Goal: Task Accomplishment & Management: Manage account settings

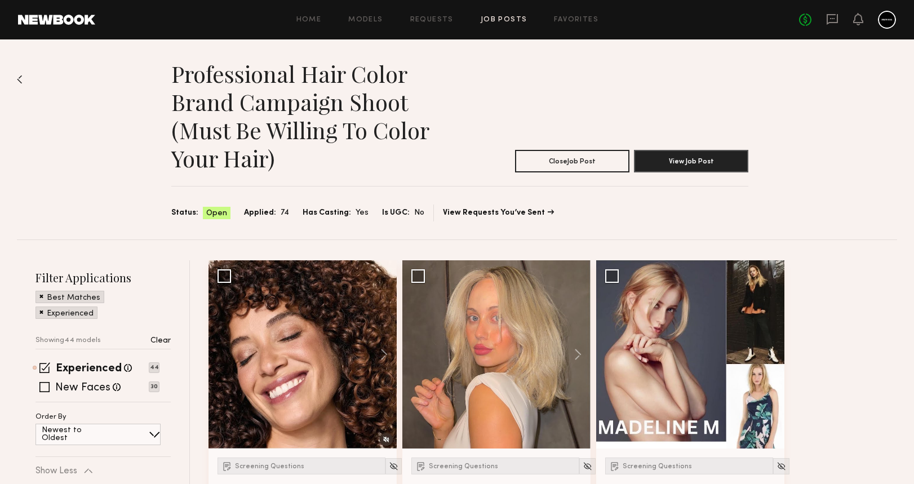
click at [888, 14] on div at bounding box center [887, 20] width 18 height 18
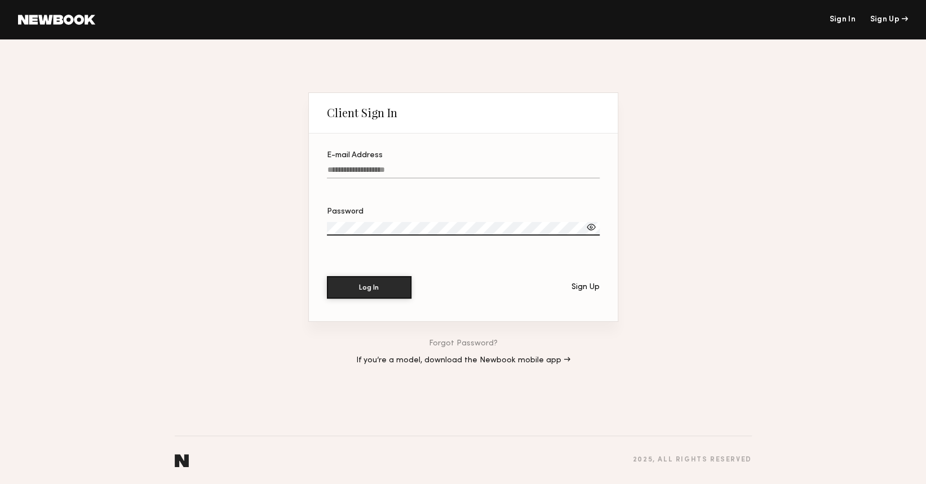
type input "**********"
click at [365, 289] on button "Log In" at bounding box center [369, 287] width 85 height 23
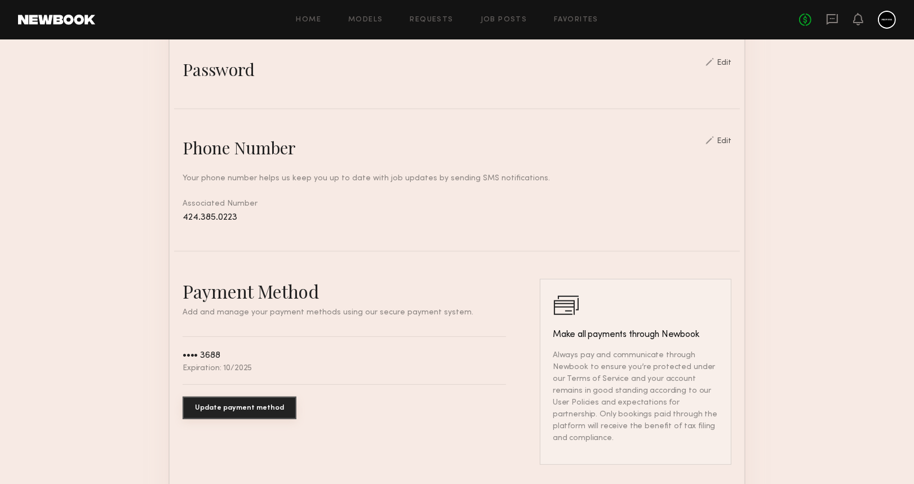
scroll to position [451, 0]
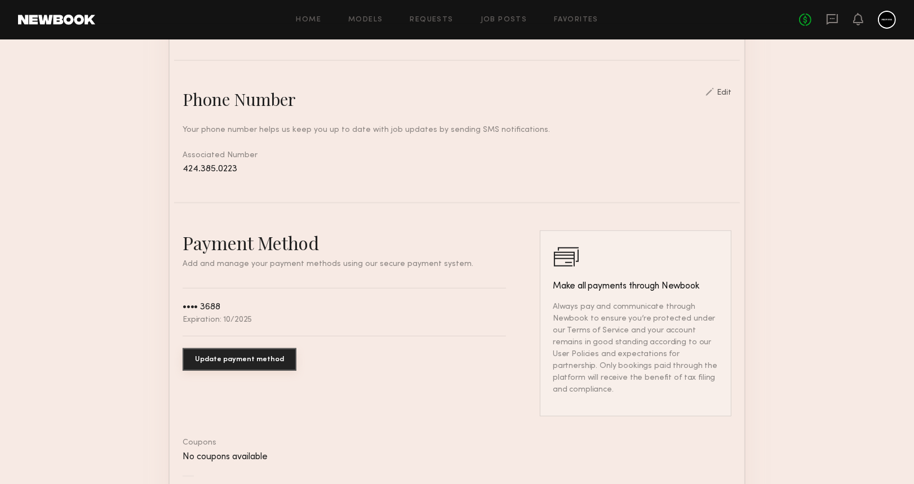
click at [276, 286] on div "Payment Method Add and manage your payment methods using our secure payment sys…" at bounding box center [344, 324] width 323 height 186
click at [183, 268] on p "Add and manage your payment methods using our secure payment system." at bounding box center [344, 264] width 323 height 8
click at [359, 282] on div "Payment Method Add and manage your payment methods using our secure payment sys…" at bounding box center [344, 324] width 323 height 186
click at [202, 370] on button "Update payment method" at bounding box center [240, 359] width 114 height 23
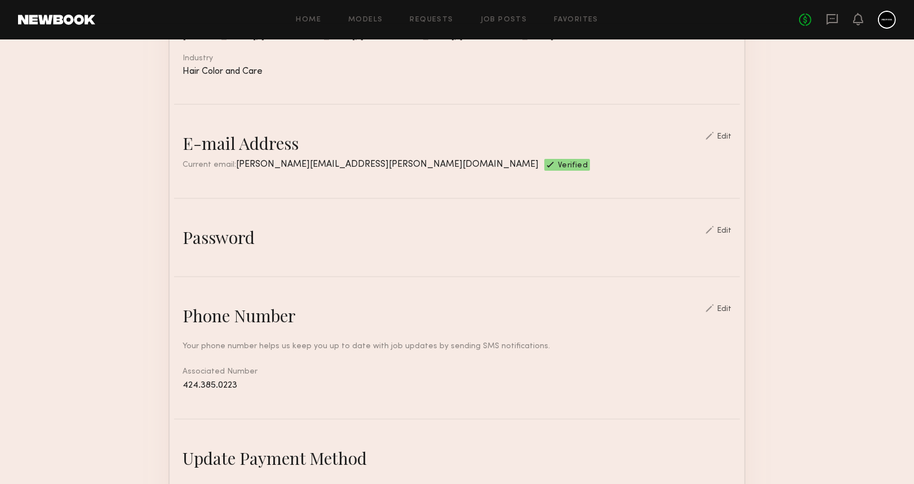
scroll to position [216, 0]
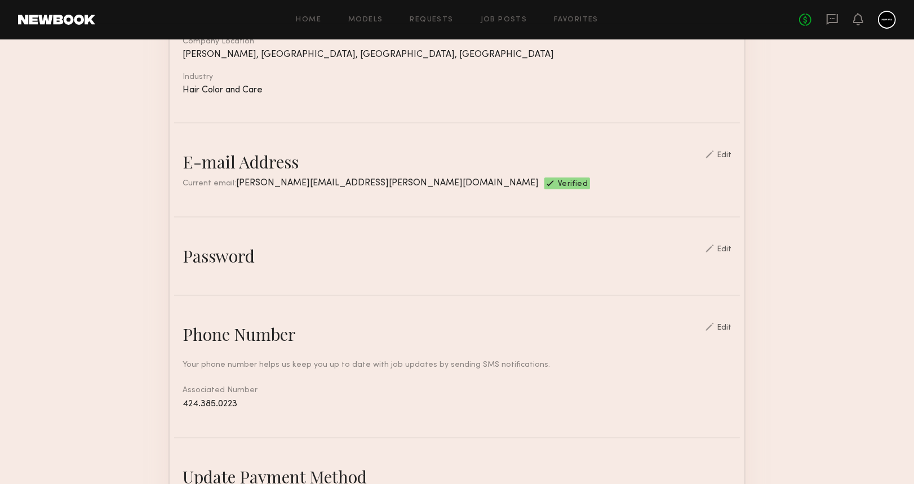
click at [883, 15] on div at bounding box center [887, 20] width 18 height 18
click at [885, 19] on div at bounding box center [887, 20] width 18 height 18
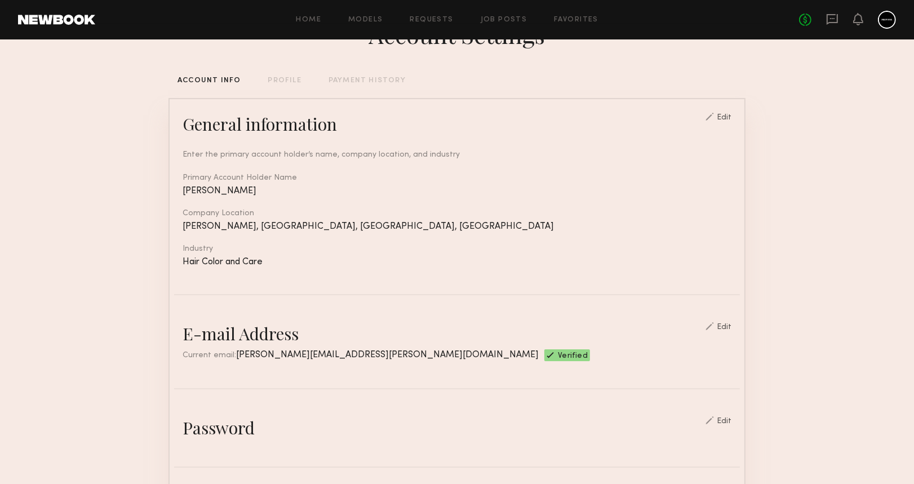
scroll to position [0, 0]
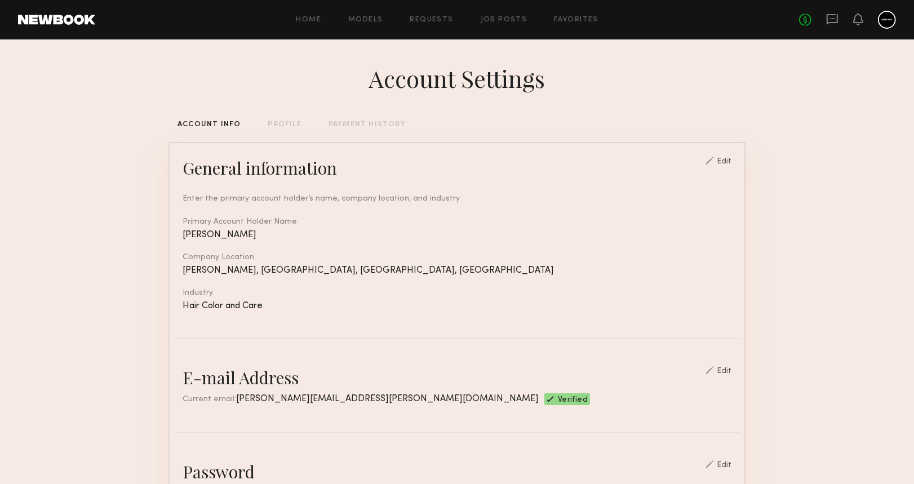
click at [379, 121] on div "PAYMENT HISTORY" at bounding box center [367, 124] width 77 height 7
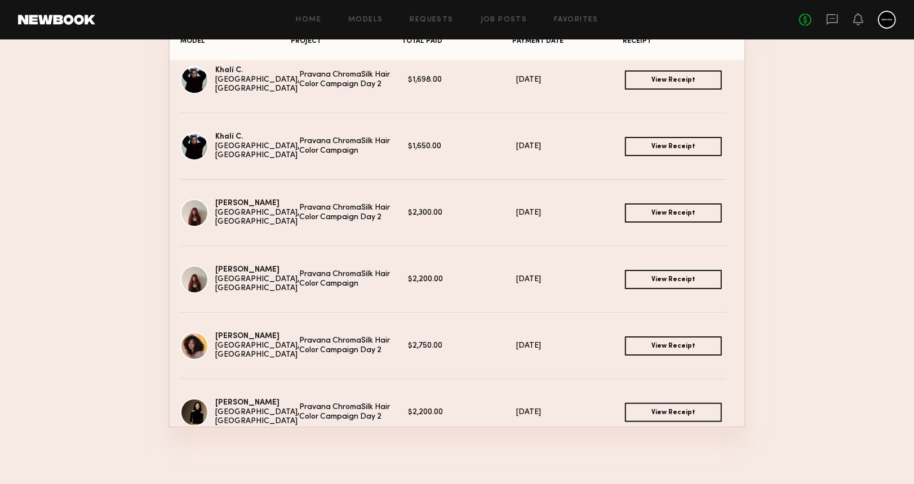
scroll to position [746, 0]
click at [649, 207] on link "View Receipt" at bounding box center [673, 211] width 97 height 19
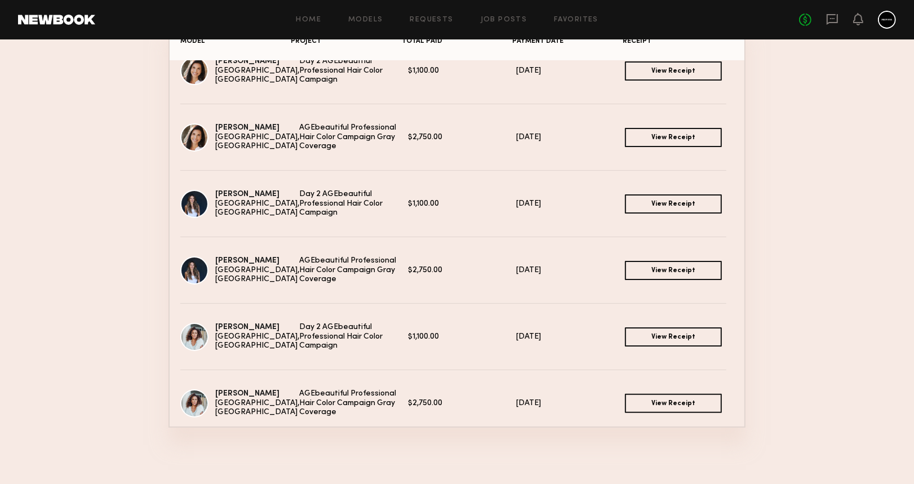
scroll to position [0, 0]
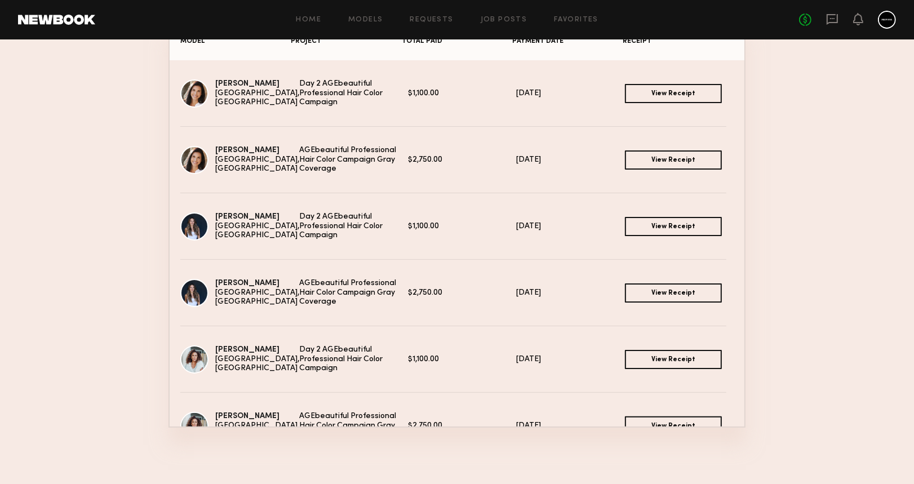
click at [667, 364] on link "View Receipt" at bounding box center [673, 359] width 97 height 19
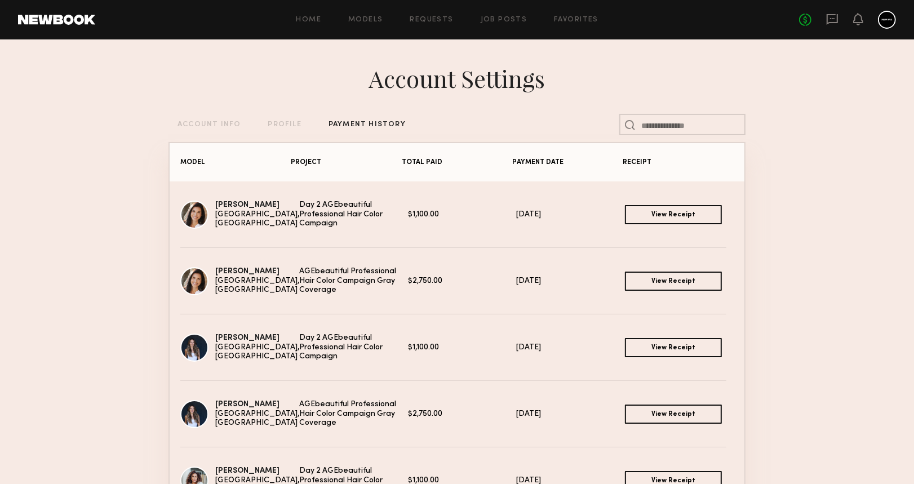
click at [631, 215] on link "View Receipt" at bounding box center [673, 214] width 97 height 19
click at [656, 280] on link "View Receipt" at bounding box center [673, 281] width 97 height 19
click at [646, 353] on link "View Receipt" at bounding box center [673, 347] width 97 height 19
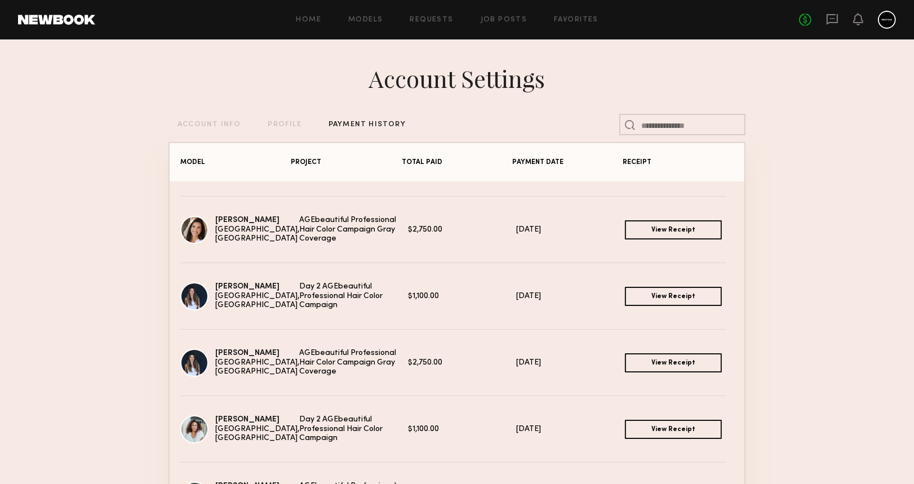
scroll to position [75, 0]
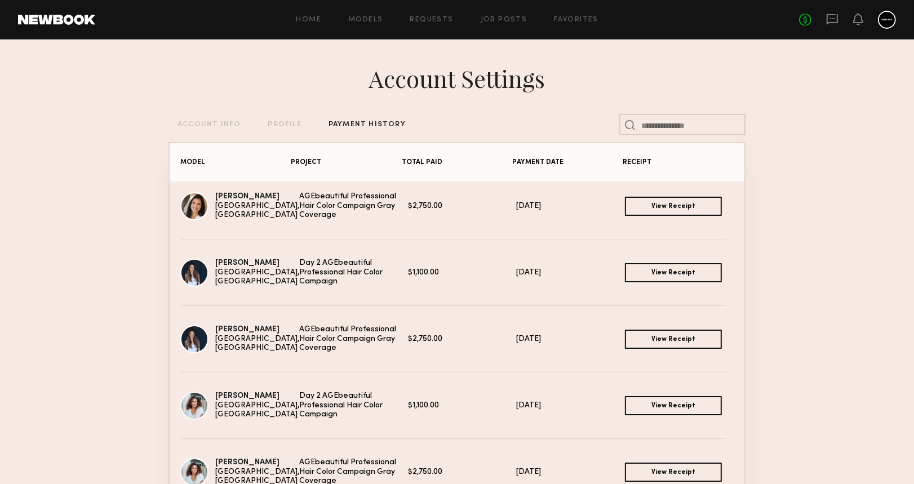
click at [649, 340] on link "View Receipt" at bounding box center [673, 339] width 97 height 19
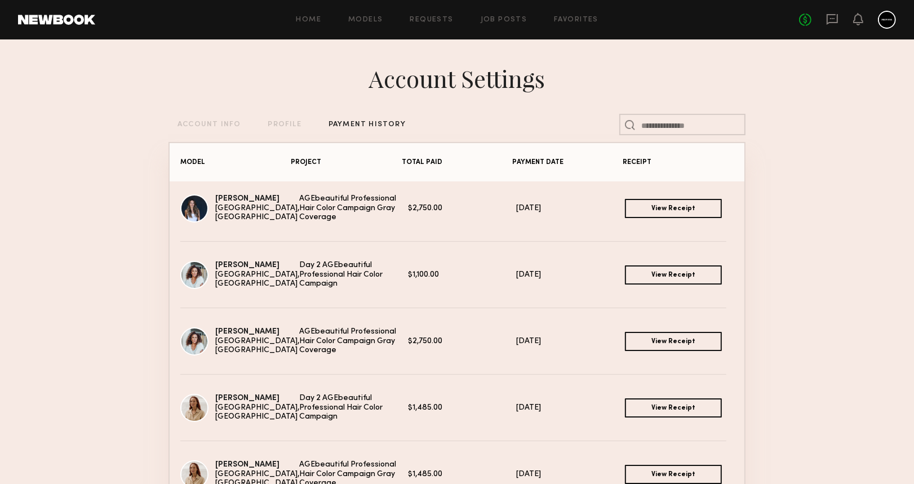
scroll to position [225, 0]
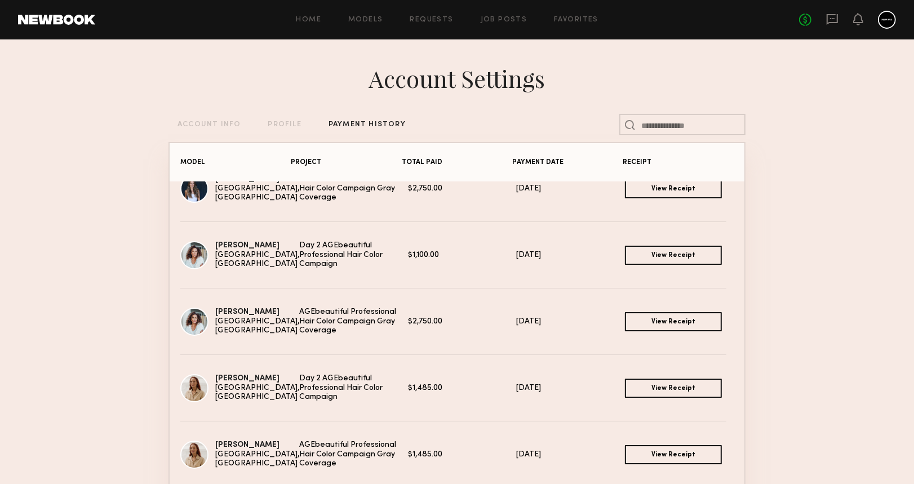
click at [640, 322] on link "View Receipt" at bounding box center [673, 321] width 97 height 19
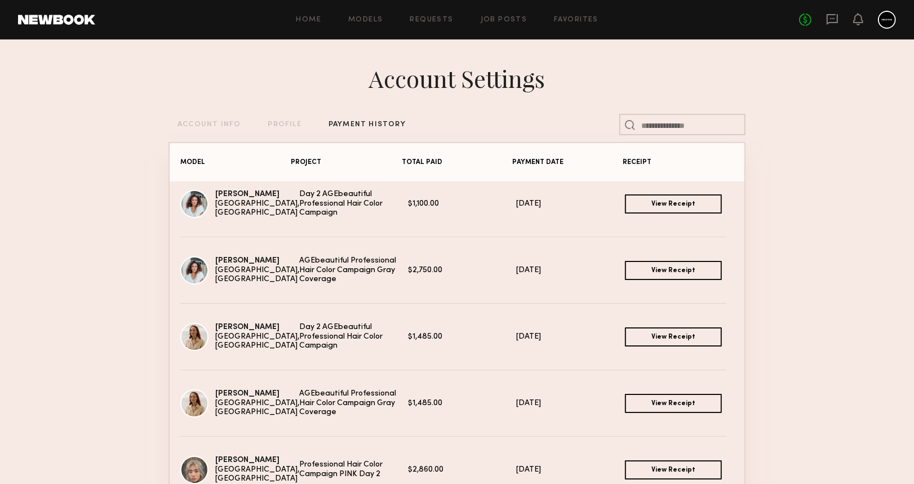
scroll to position [300, 0]
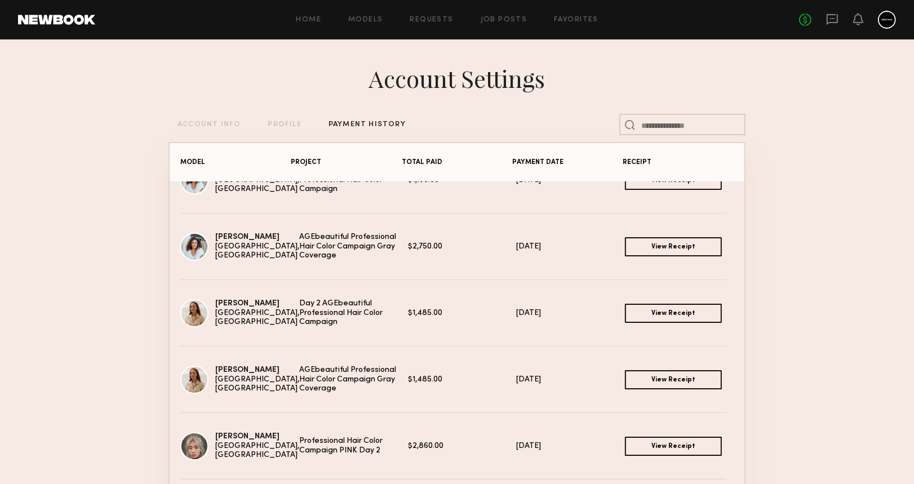
click at [637, 318] on link "View Receipt" at bounding box center [673, 313] width 97 height 19
click at [640, 381] on link "View Receipt" at bounding box center [673, 379] width 97 height 19
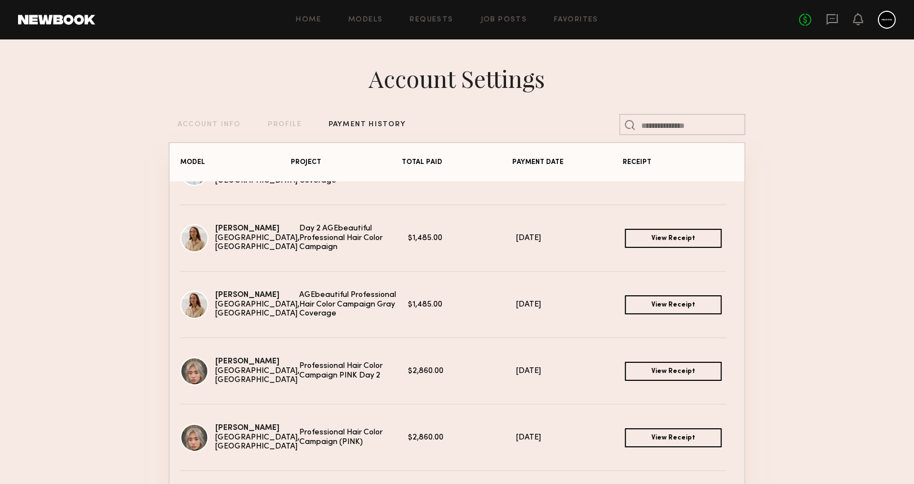
scroll to position [451, 0]
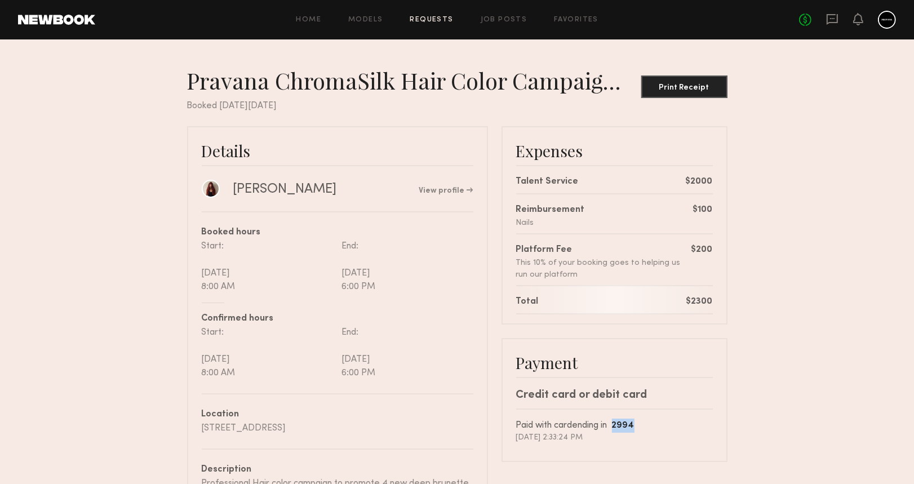
drag, startPoint x: 621, startPoint y: 421, endPoint x: 645, endPoint y: 427, distance: 24.5
click at [645, 427] on div "Paid with card ending in 2994" at bounding box center [614, 426] width 197 height 14
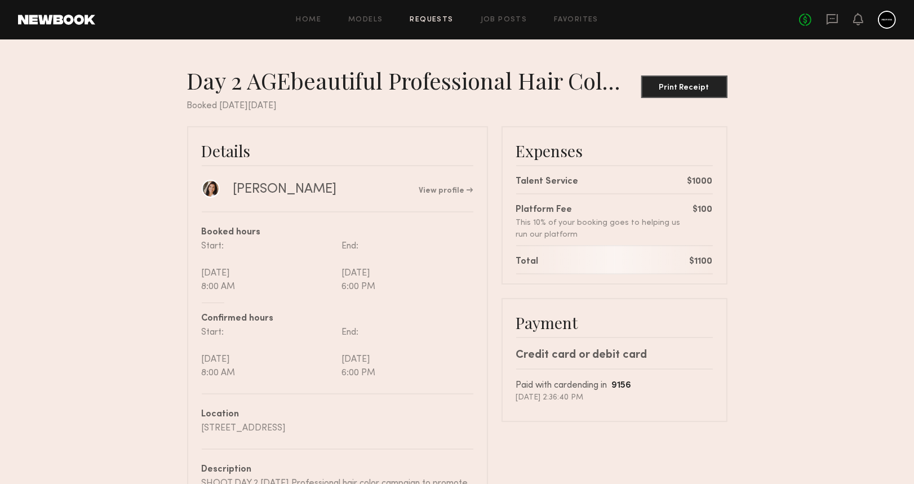
drag, startPoint x: 797, startPoint y: 73, endPoint x: 794, endPoint y: 67, distance: 6.9
click at [797, 73] on nb-booking-receipt "Day 2 AGEbeautiful Professional Hair Color Campaign Print Receipt Booked on Wed…" at bounding box center [457, 404] width 914 height 674
click at [689, 90] on div "Print Receipt" at bounding box center [684, 87] width 77 height 8
click at [670, 85] on div "Print Receipt" at bounding box center [684, 87] width 77 height 8
click at [666, 85] on div "Print Receipt" at bounding box center [684, 87] width 77 height 8
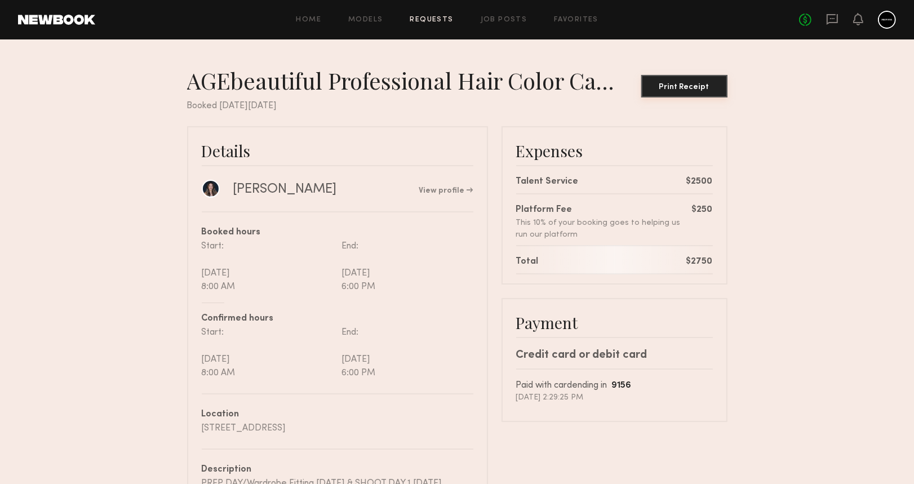
click at [701, 88] on div "Print Receipt" at bounding box center [684, 87] width 77 height 8
click at [683, 85] on div "Print Receipt" at bounding box center [684, 87] width 77 height 8
click at [691, 86] on div "Print Receipt" at bounding box center [684, 87] width 77 height 8
